Goal: Entertainment & Leisure: Consume media (video, audio)

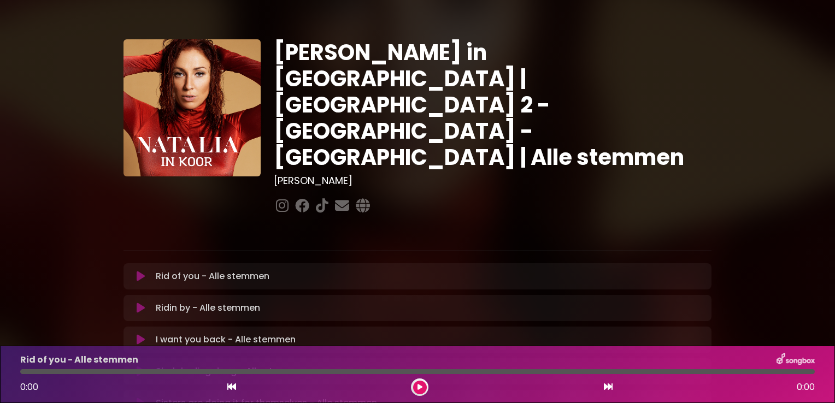
click at [650, 196] on div at bounding box center [493, 206] width 438 height 21
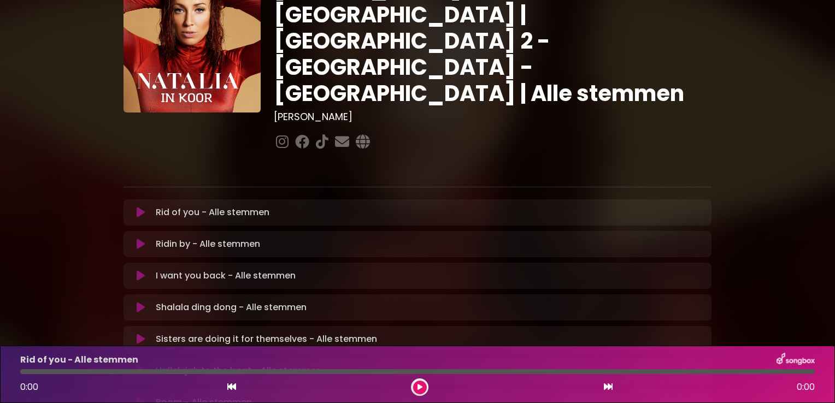
scroll to position [219, 0]
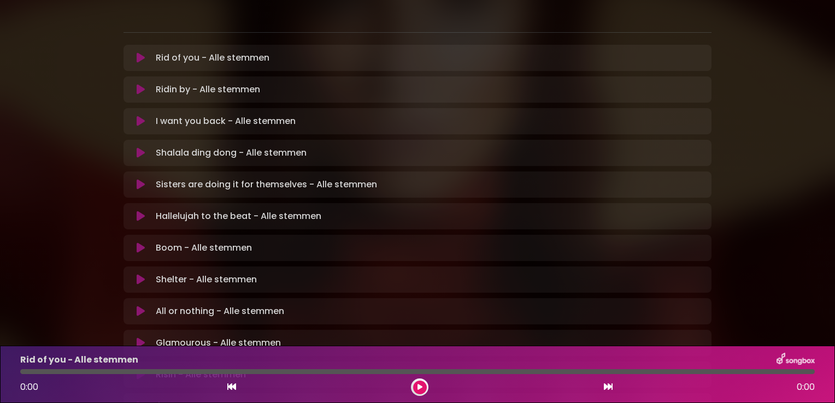
click at [137, 211] on icon at bounding box center [141, 216] width 8 height 11
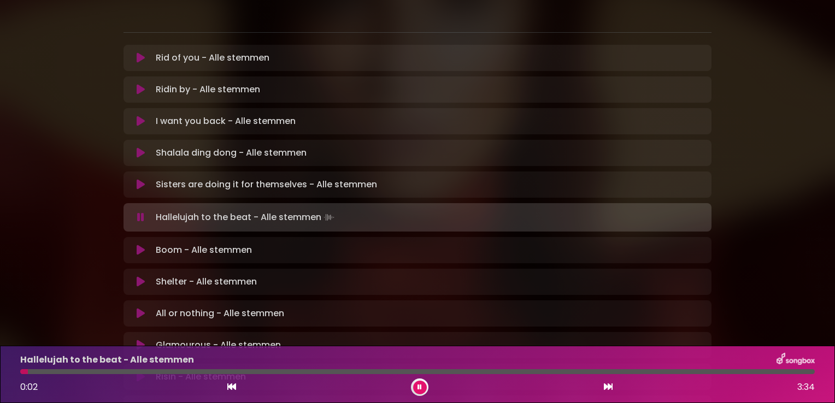
click at [28, 372] on div at bounding box center [417, 371] width 795 height 5
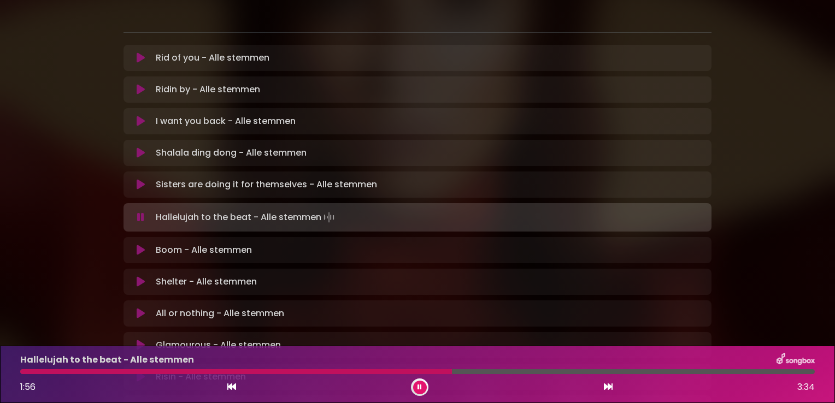
click at [303, 370] on div at bounding box center [417, 371] width 795 height 5
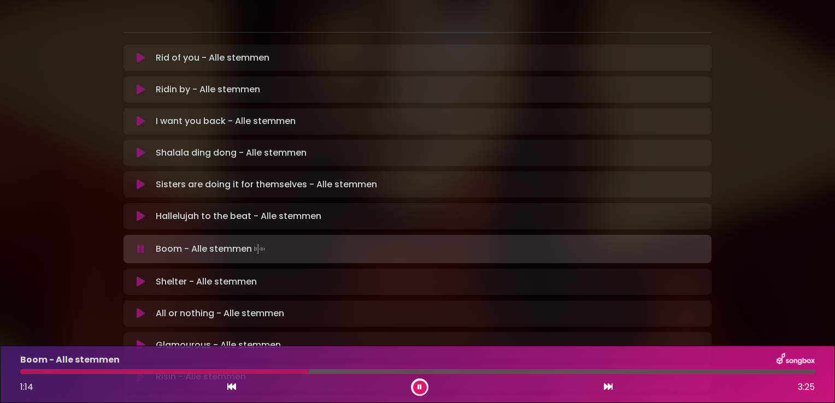
click at [230, 372] on div at bounding box center [164, 371] width 289 height 5
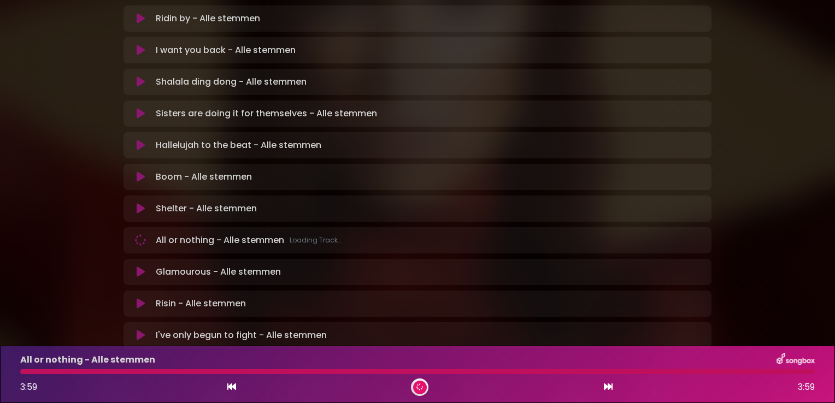
scroll to position [321, 0]
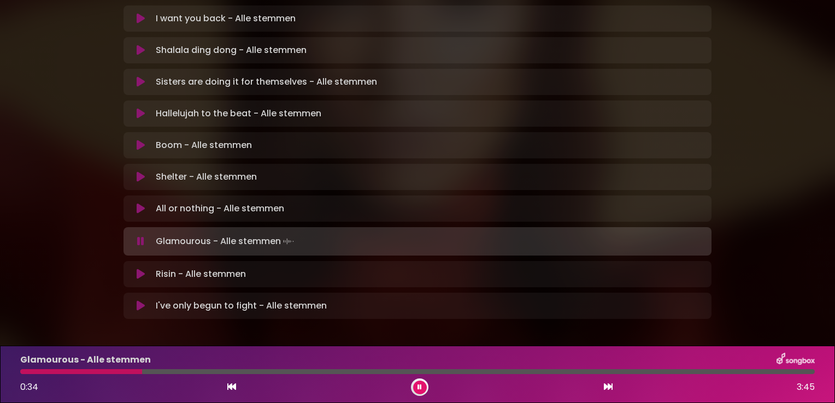
click at [44, 373] on div at bounding box center [81, 371] width 122 height 5
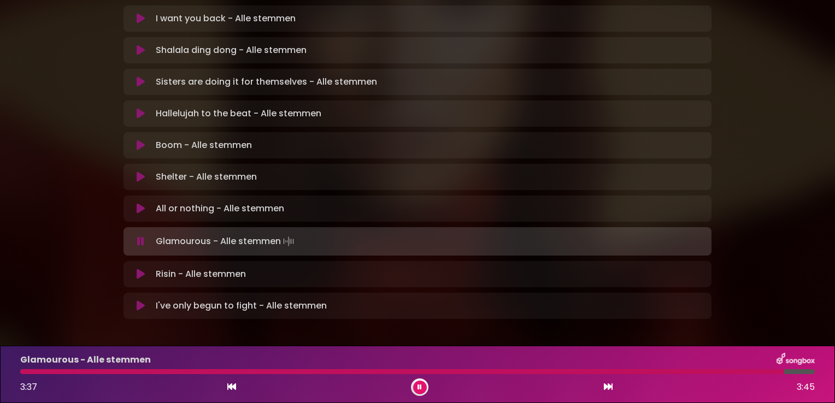
click at [140, 269] on icon at bounding box center [141, 274] width 8 height 11
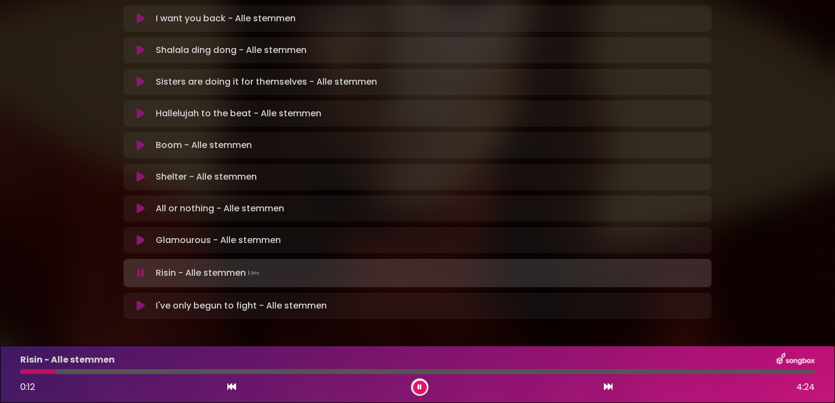
click at [417, 392] on button at bounding box center [420, 388] width 14 height 14
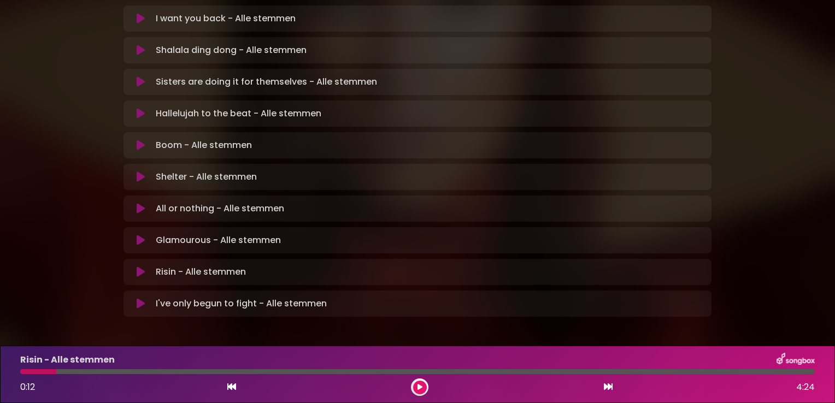
click at [140, 267] on icon at bounding box center [141, 272] width 8 height 11
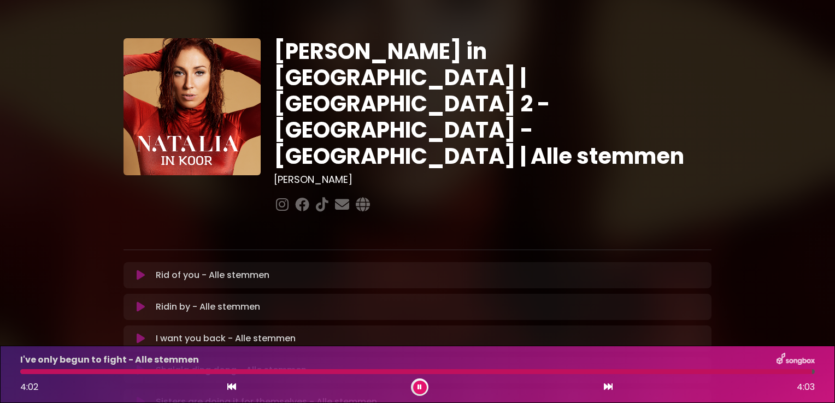
scroll to position [0, 0]
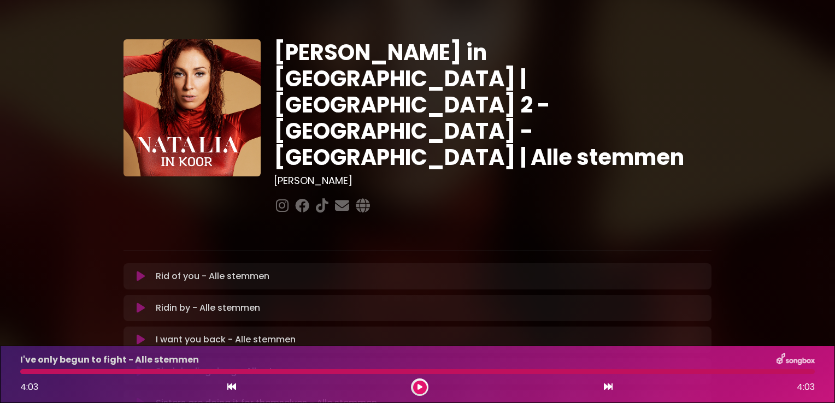
click at [140, 271] on icon at bounding box center [141, 276] width 8 height 11
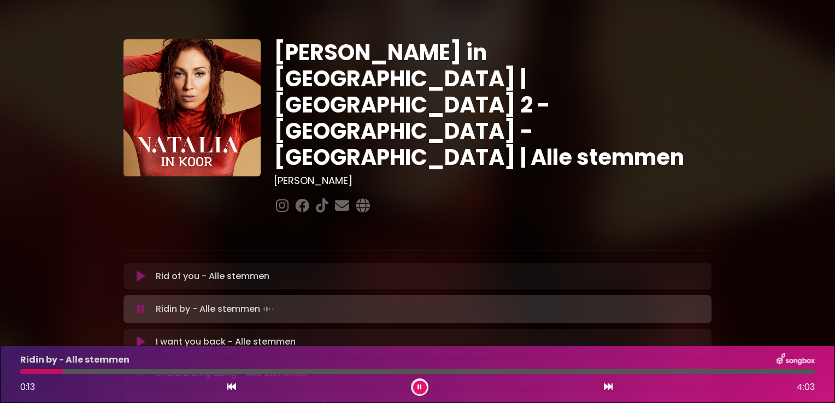
click at [712, 166] on div "[PERSON_NAME] in [GEOGRAPHIC_DATA] | [GEOGRAPHIC_DATA] 2 - [GEOGRAPHIC_DATA] - …" at bounding box center [492, 128] width 451 height 178
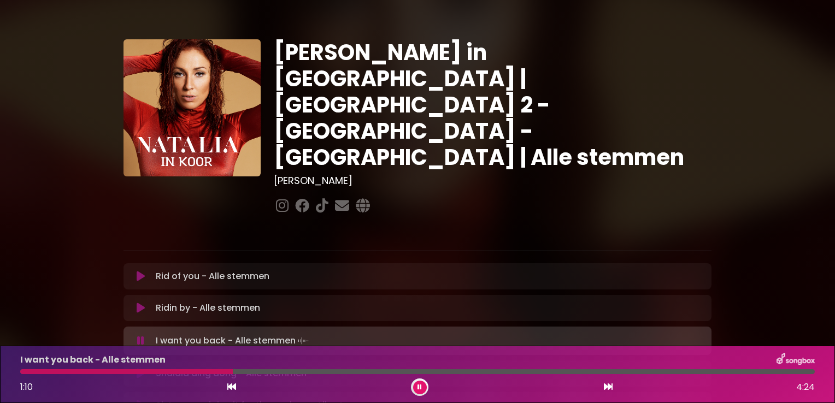
click at [233, 373] on div at bounding box center [126, 371] width 213 height 5
click at [426, 386] on button at bounding box center [420, 388] width 14 height 14
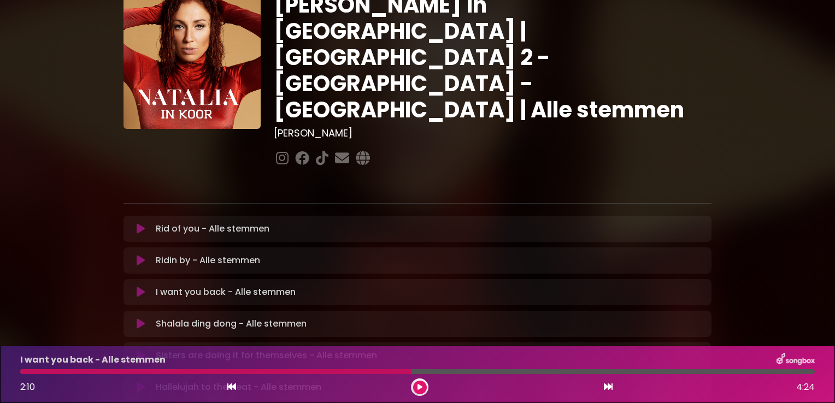
scroll to position [109, 0]
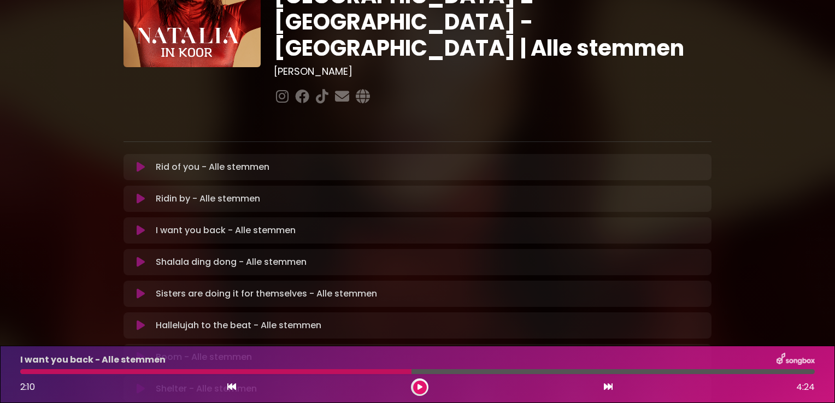
click at [164, 372] on div at bounding box center [215, 371] width 391 height 5
click at [415, 389] on button at bounding box center [420, 388] width 14 height 14
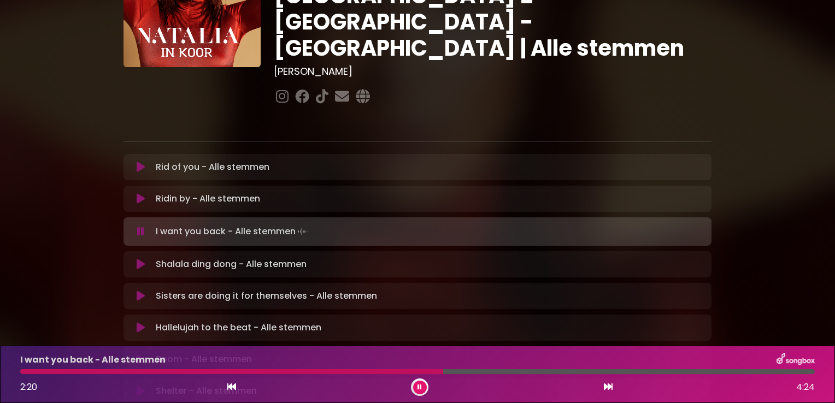
click at [363, 373] on div at bounding box center [417, 371] width 795 height 5
click at [364, 370] on div at bounding box center [233, 371] width 426 height 5
